Goal: Task Accomplishment & Management: Use online tool/utility

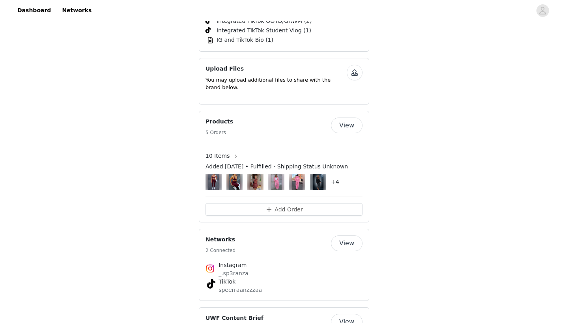
scroll to position [1215, 0]
click at [339, 117] on button "View" at bounding box center [347, 125] width 32 height 16
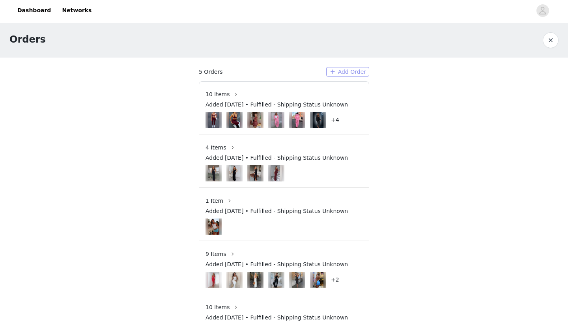
click at [341, 73] on button "Add Order" at bounding box center [347, 71] width 43 height 9
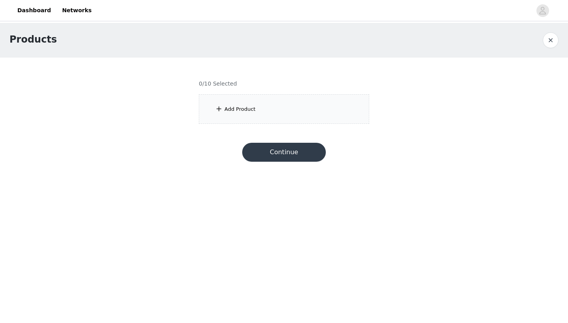
click at [276, 98] on div "Add Product" at bounding box center [284, 109] width 170 height 30
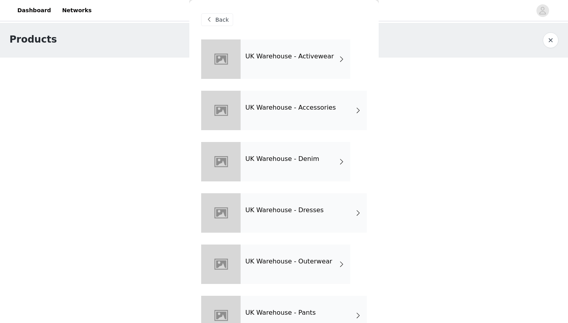
click at [318, 64] on div "UK Warehouse - Activewear" at bounding box center [296, 58] width 110 height 39
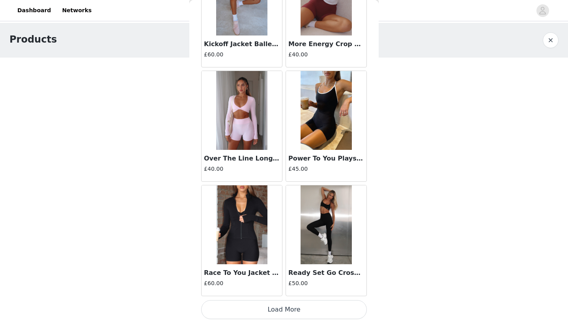
scroll to position [884, 0]
click at [311, 307] on button "Load More" at bounding box center [284, 309] width 166 height 19
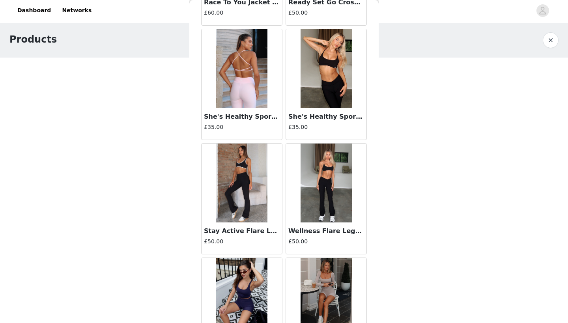
scroll to position [1172, 0]
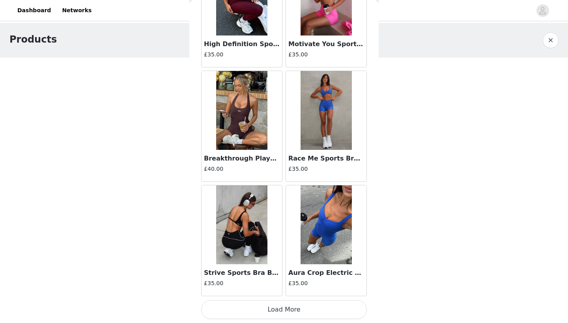
click at [285, 303] on button "Load More" at bounding box center [284, 309] width 166 height 19
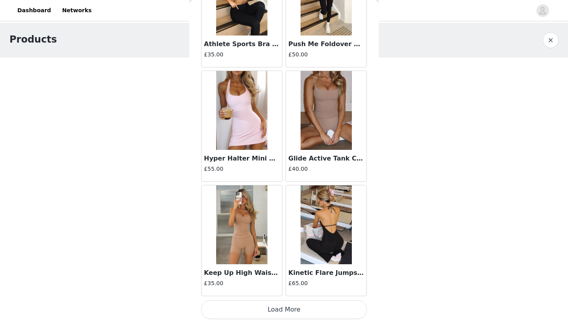
click at [279, 306] on button "Load More" at bounding box center [284, 309] width 166 height 19
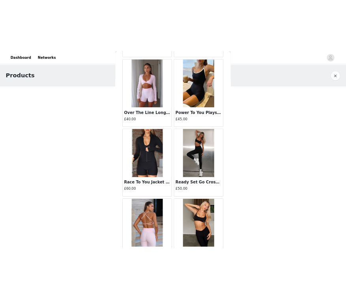
scroll to position [948, 0]
